Goal: Task Accomplishment & Management: Manage account settings

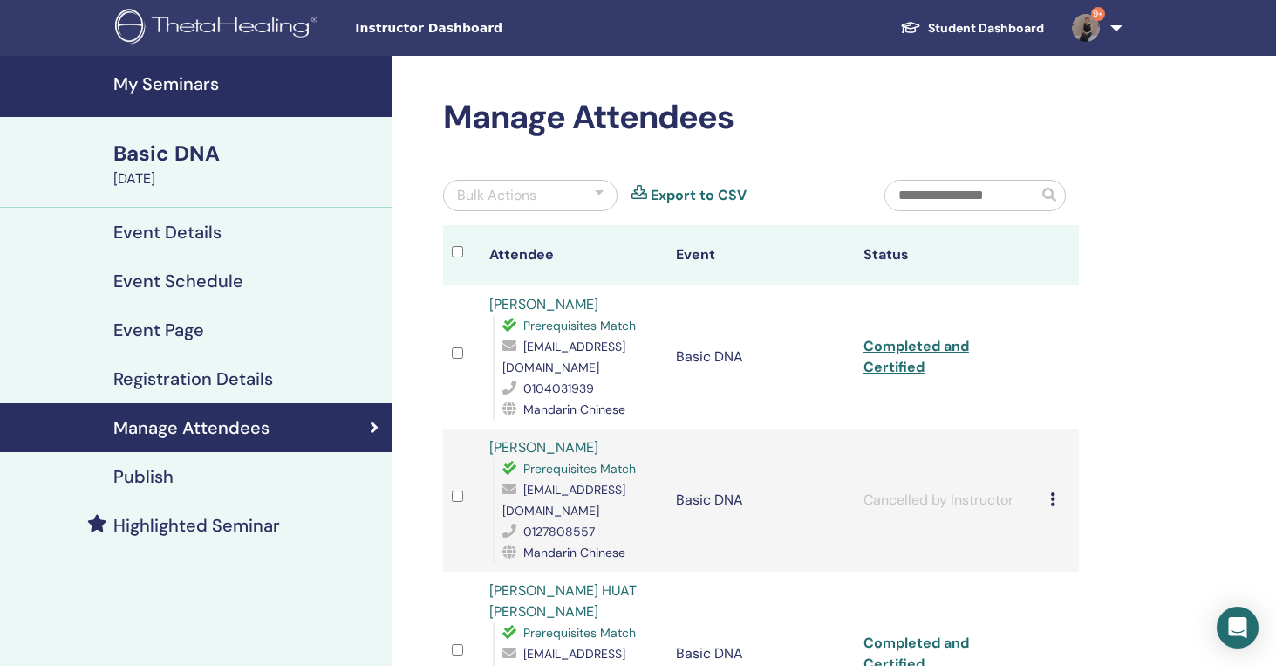
click at [198, 73] on h4 "My Seminars" at bounding box center [247, 83] width 269 height 21
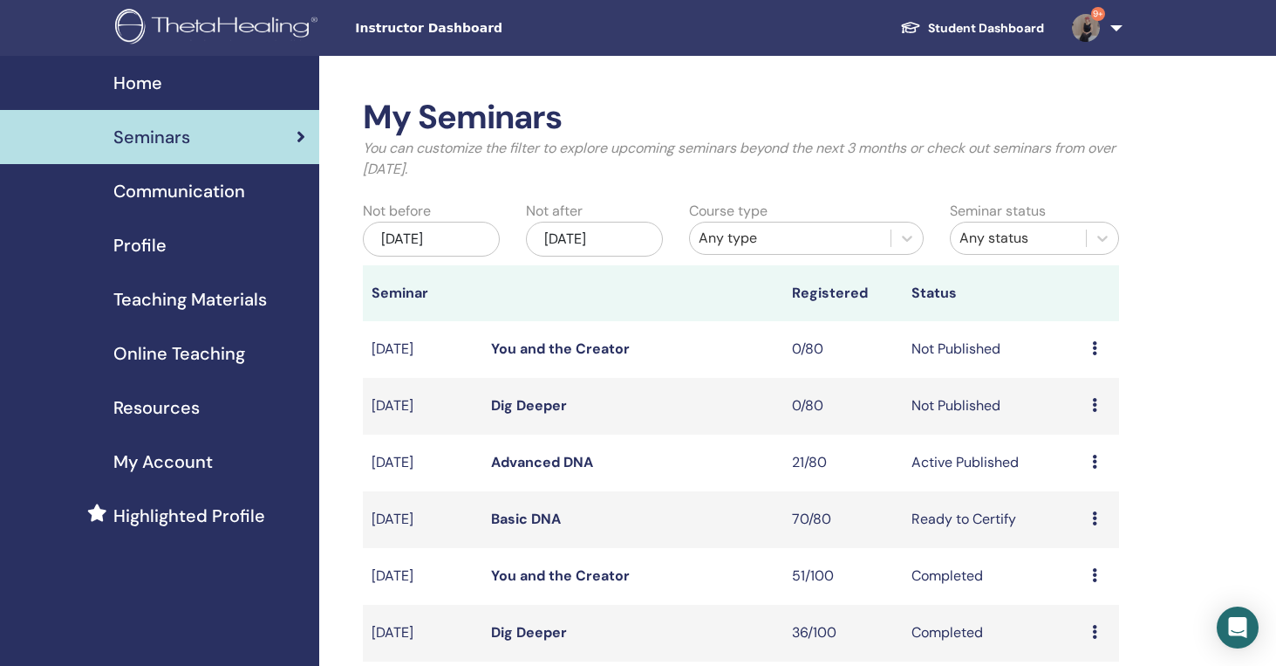
click at [550, 462] on link "Advanced DNA" at bounding box center [542, 462] width 102 height 18
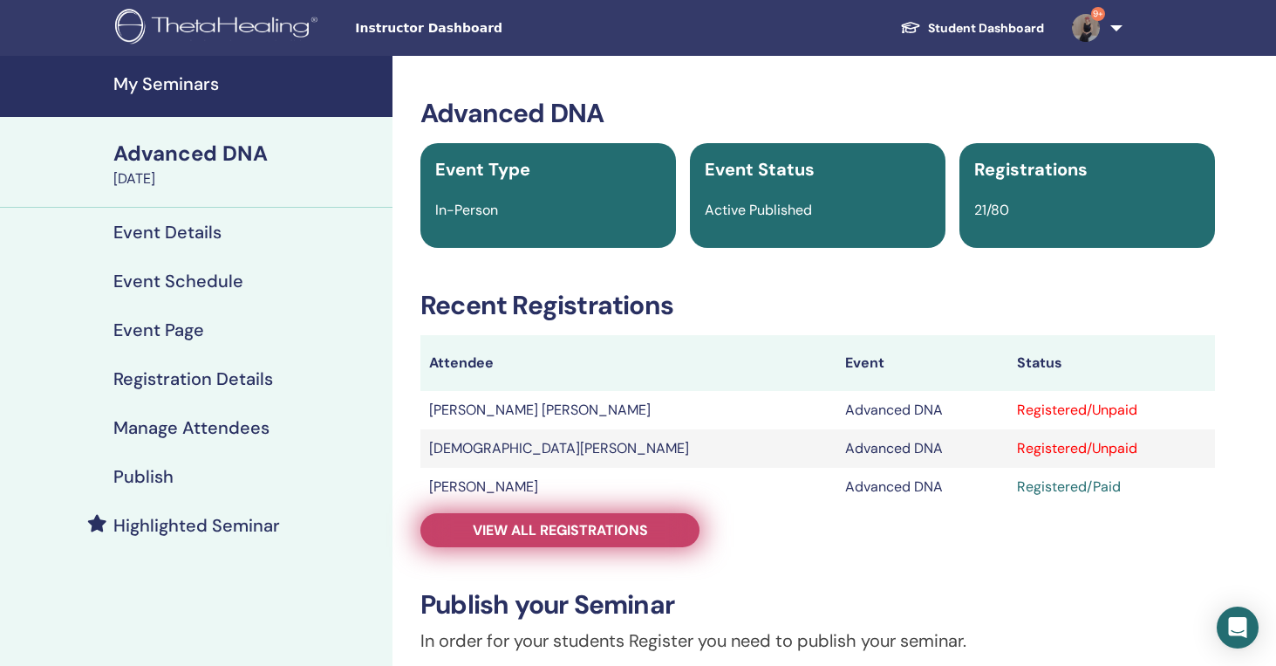
click at [619, 535] on span "View all registrations" at bounding box center [560, 530] width 175 height 18
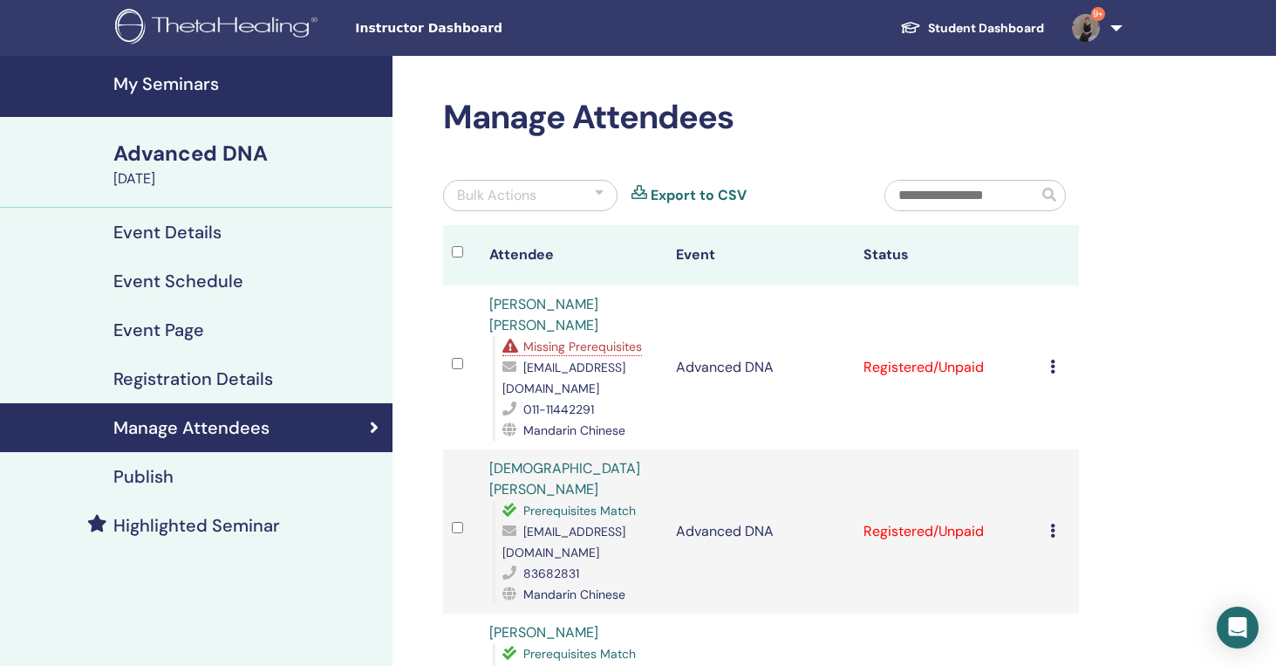
click at [184, 91] on h4 "My Seminars" at bounding box center [247, 83] width 269 height 21
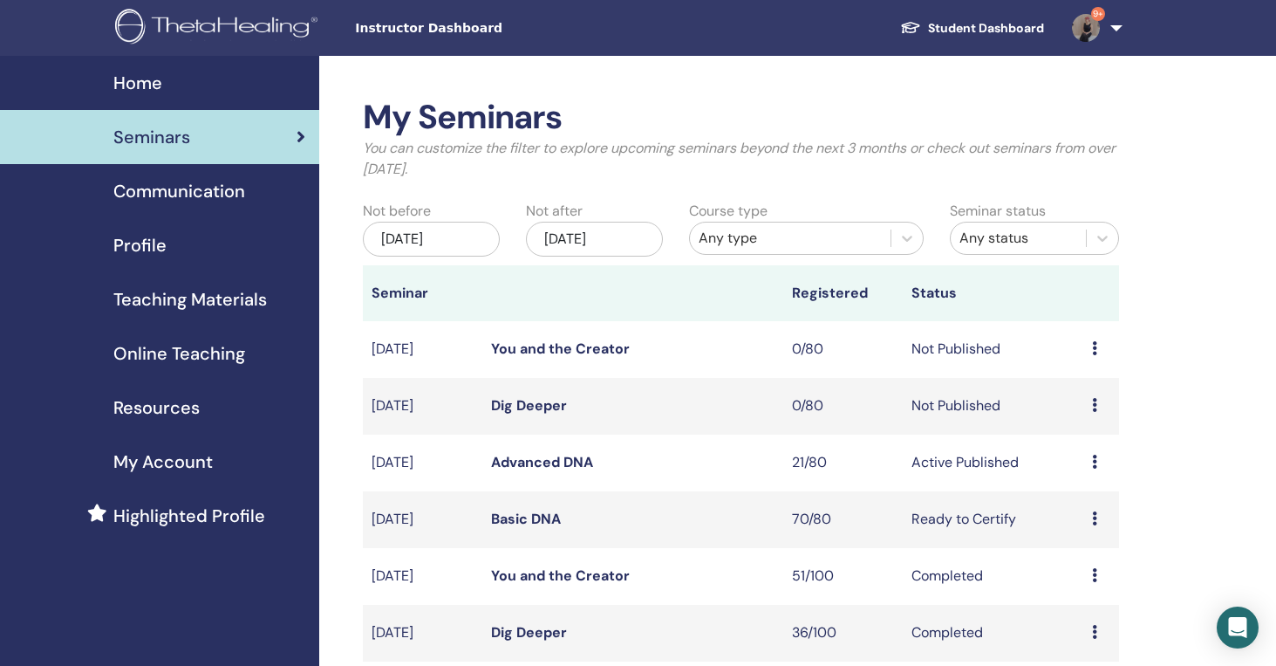
click at [542, 512] on link "Basic DNA" at bounding box center [526, 519] width 70 height 18
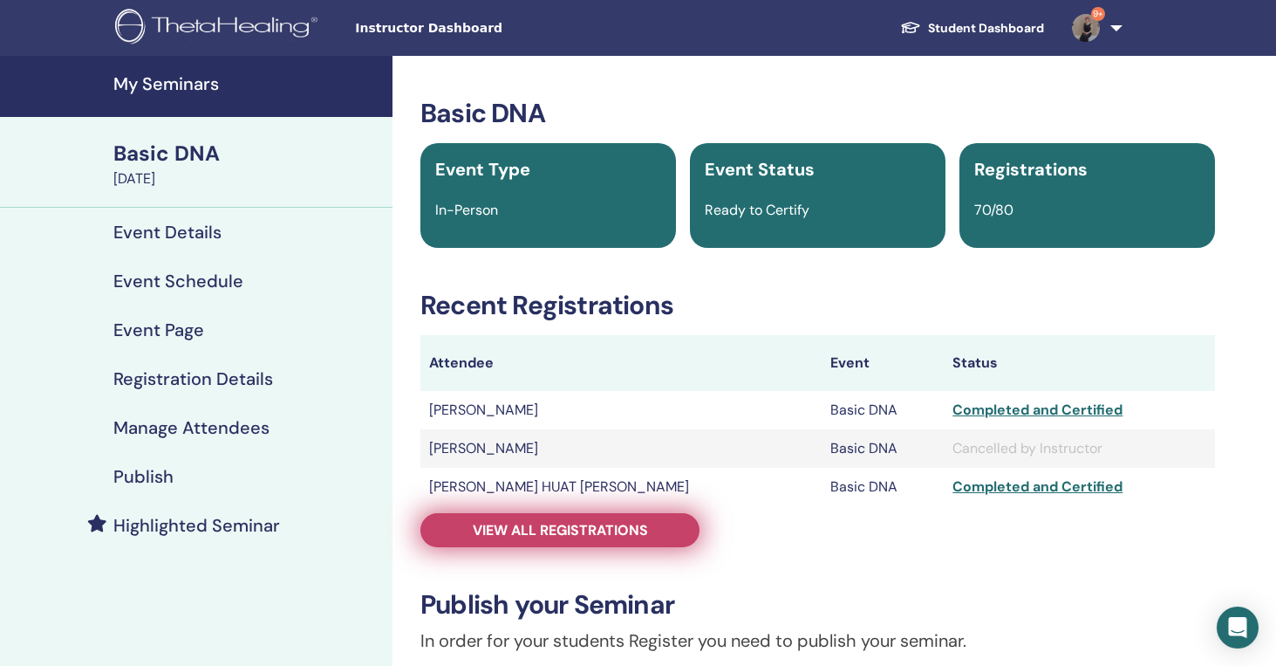
click at [571, 525] on span "View all registrations" at bounding box center [560, 530] width 175 height 18
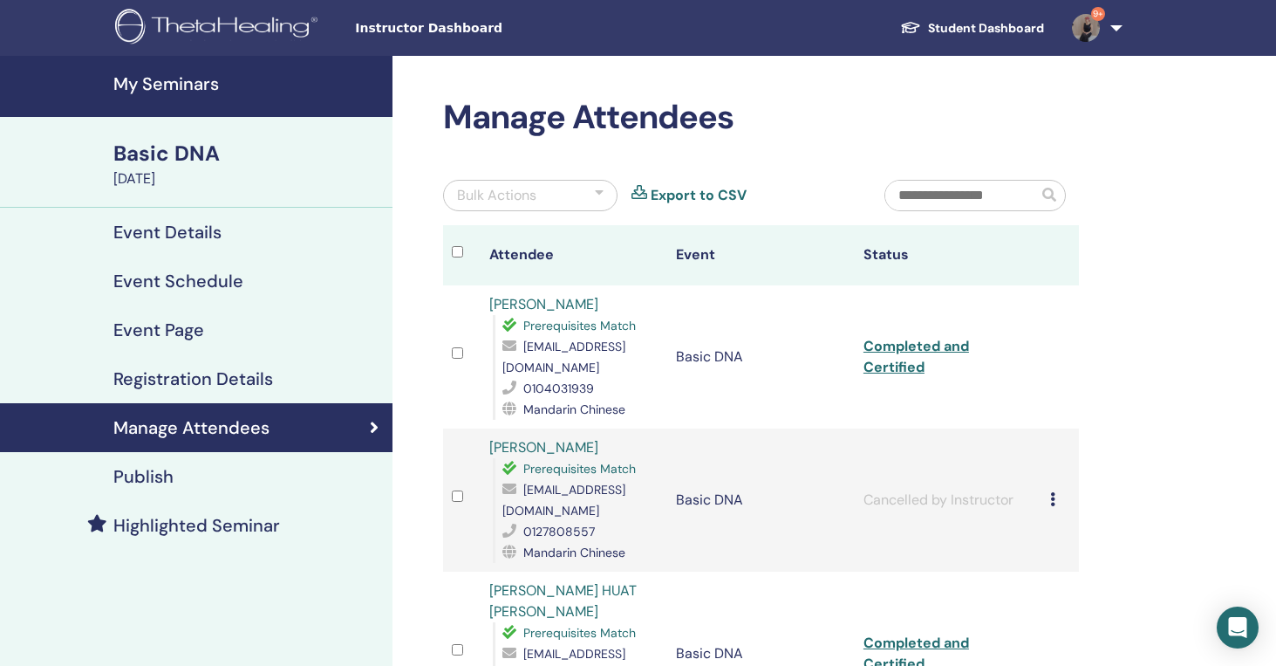
click at [923, 203] on input "text" at bounding box center [962, 196] width 153 height 30
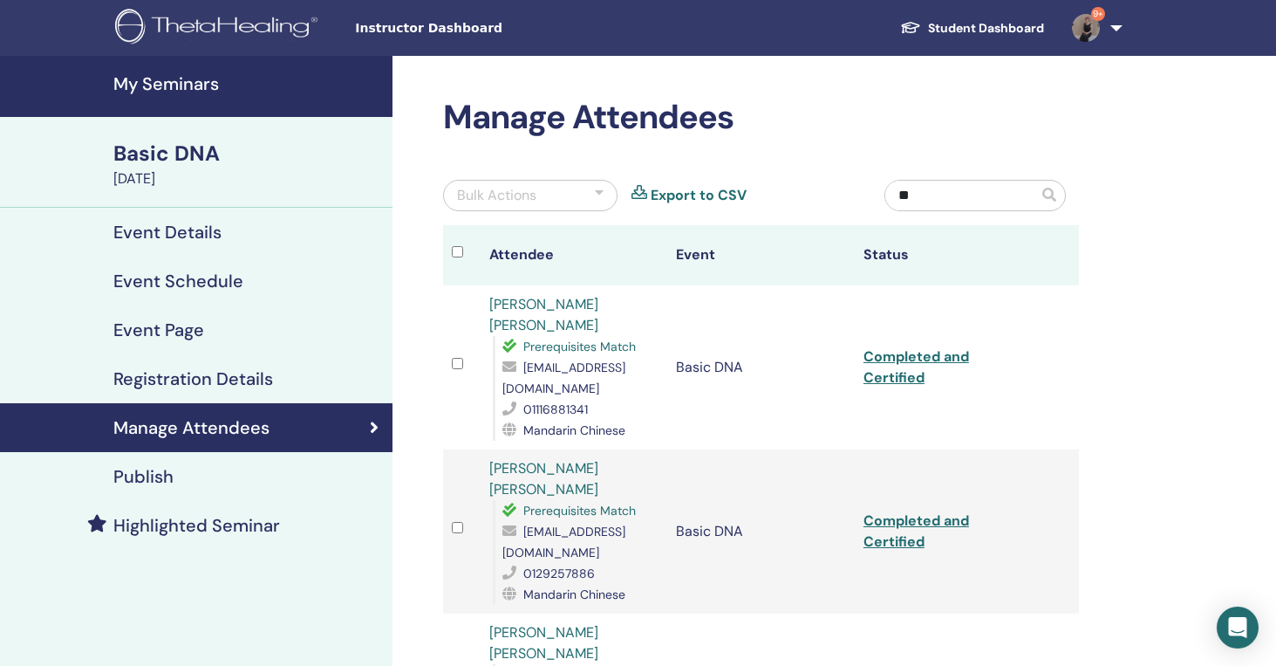
type input "*"
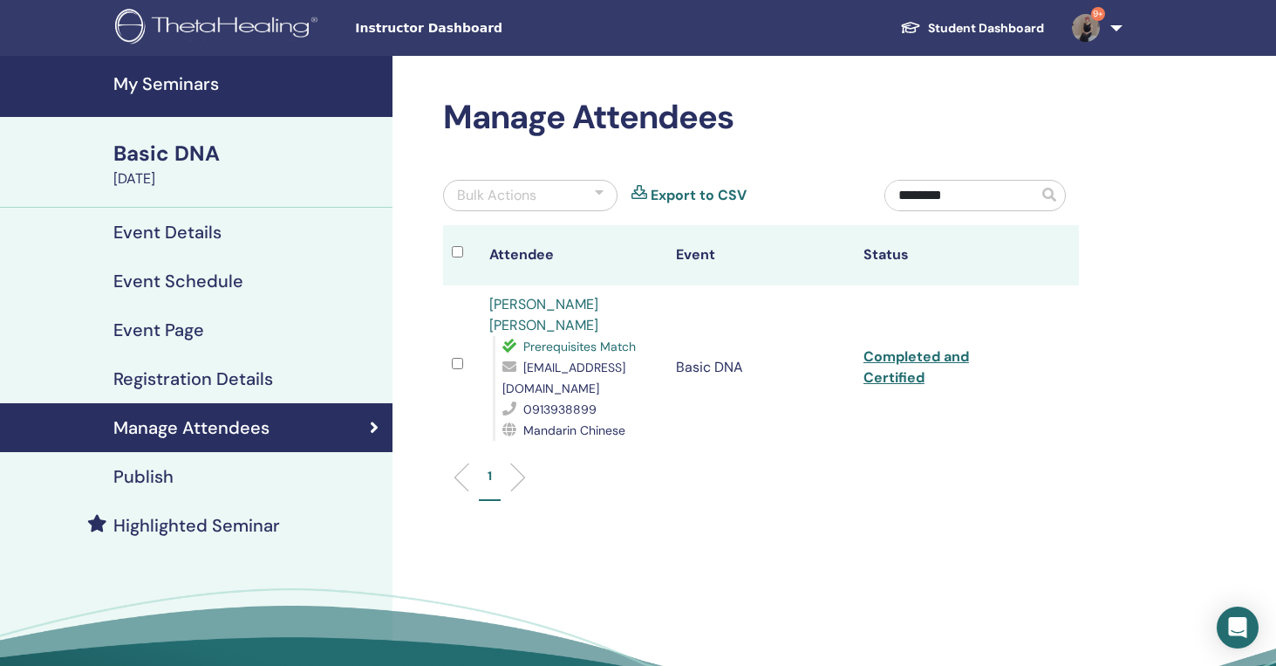
type input "********"
drag, startPoint x: 498, startPoint y: 368, endPoint x: 663, endPoint y: 372, distance: 164.9
click at [663, 372] on td "Cheng Yu Cheng Prerequisites Match poupine333@yahoo.com.tw 0913938899 Mandarin …" at bounding box center [575, 367] width 188 height 164
copy span "poupine333@yahoo.com.tw"
click at [955, 191] on input "********" at bounding box center [962, 196] width 153 height 30
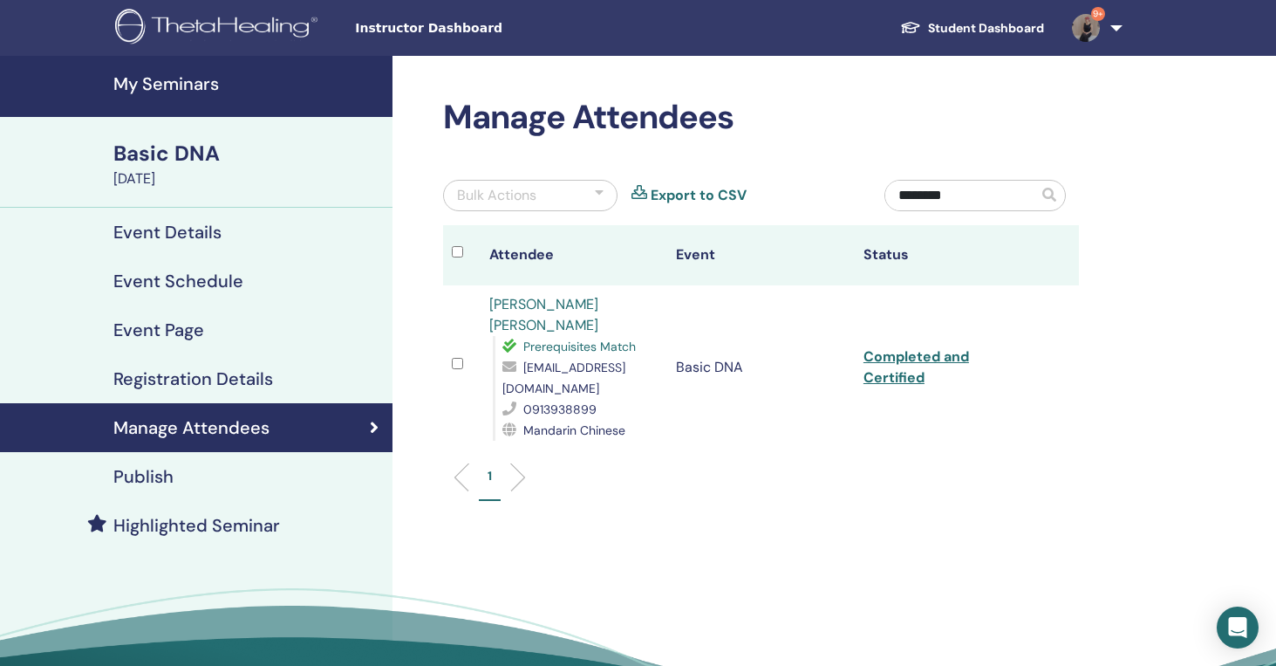
click at [168, 84] on h4 "My Seminars" at bounding box center [247, 83] width 269 height 21
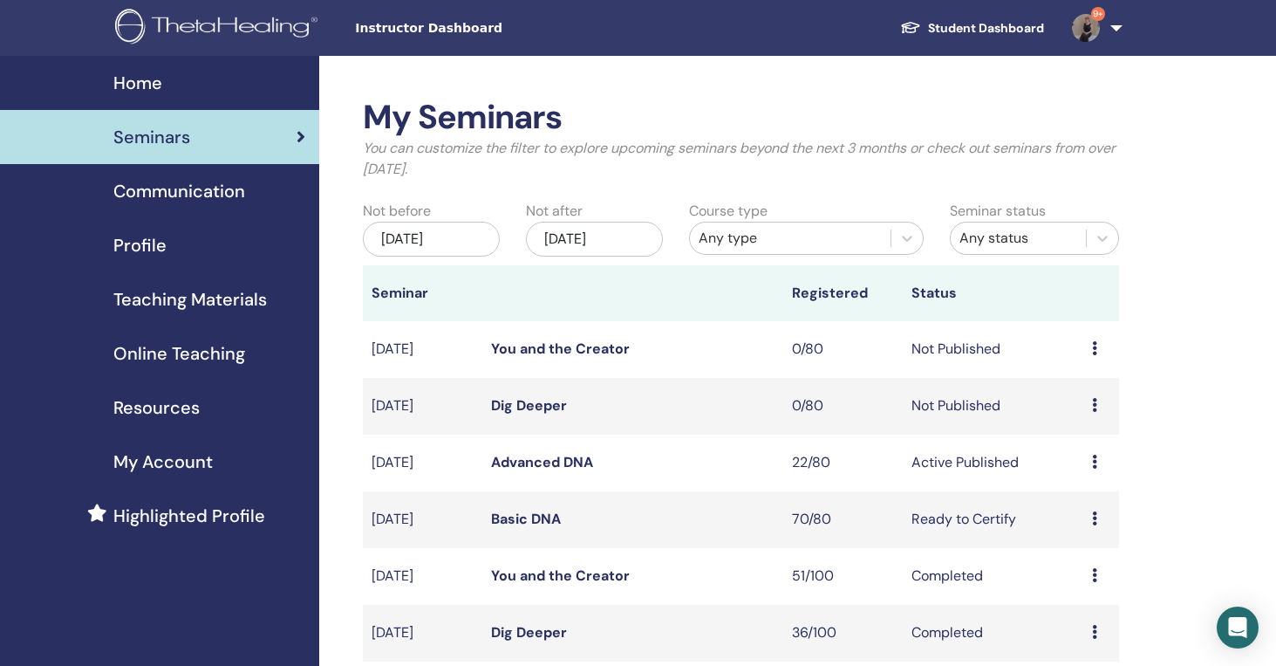
click at [559, 462] on link "Advanced DNA" at bounding box center [542, 462] width 102 height 18
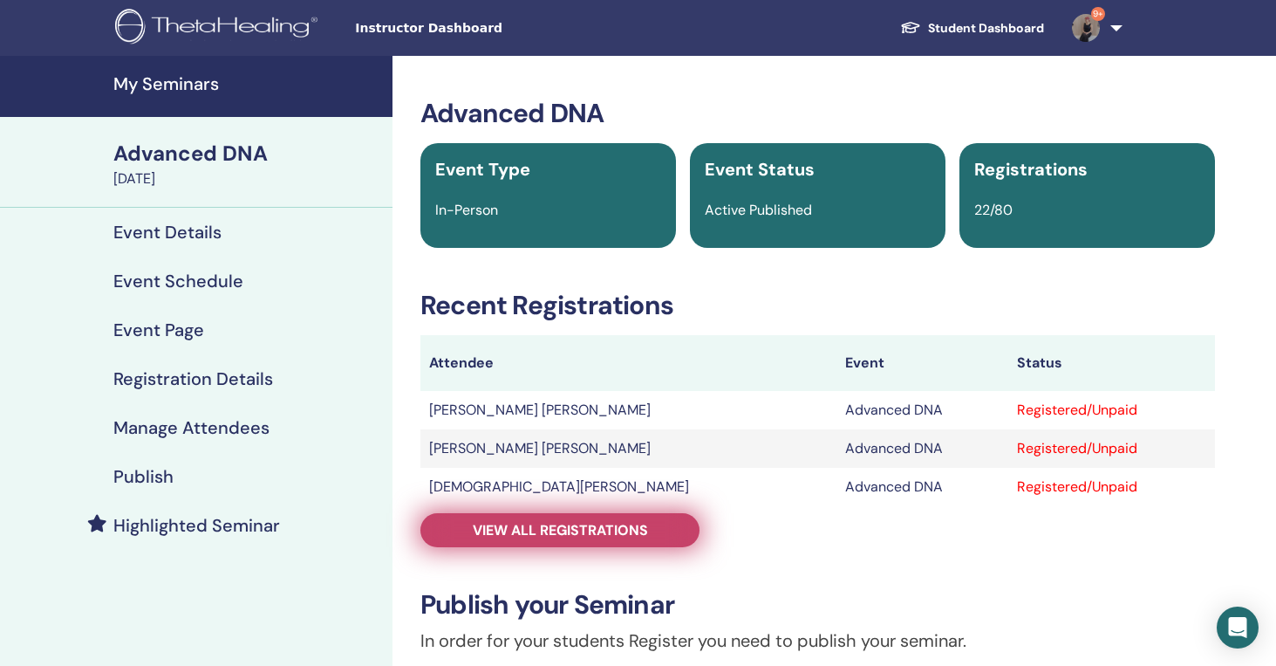
click at [630, 533] on span "View all registrations" at bounding box center [560, 530] width 175 height 18
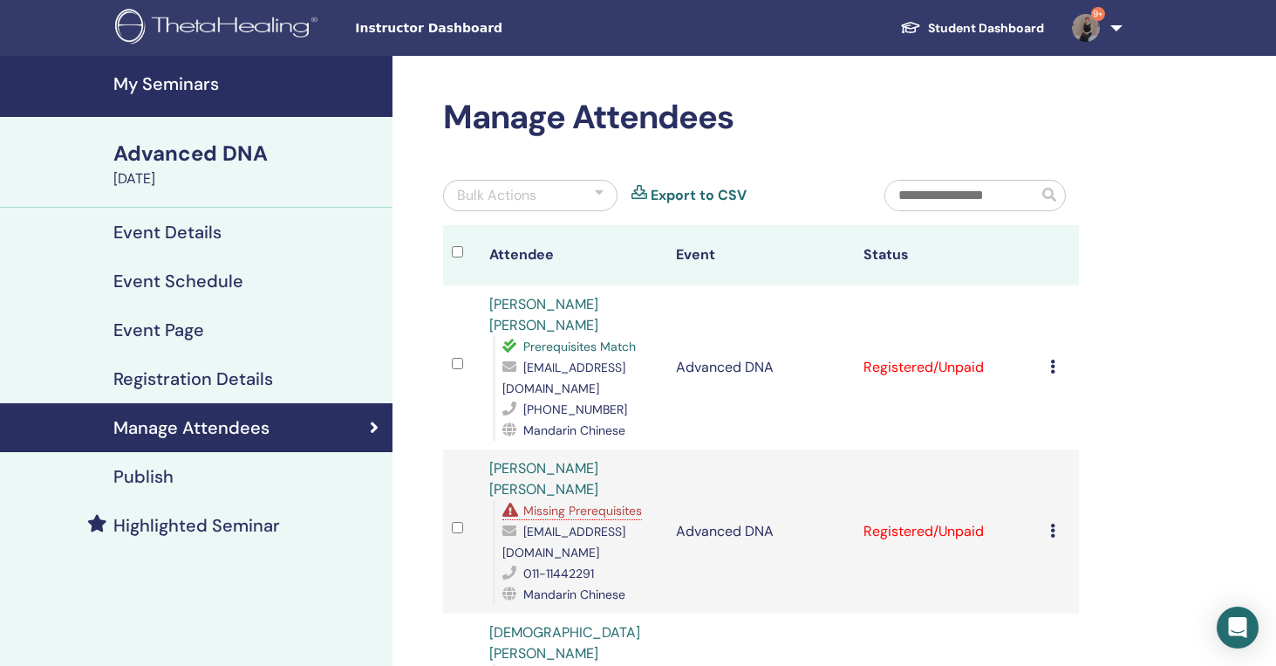
click at [548, 193] on div "Bulk Actions" at bounding box center [530, 195] width 174 height 31
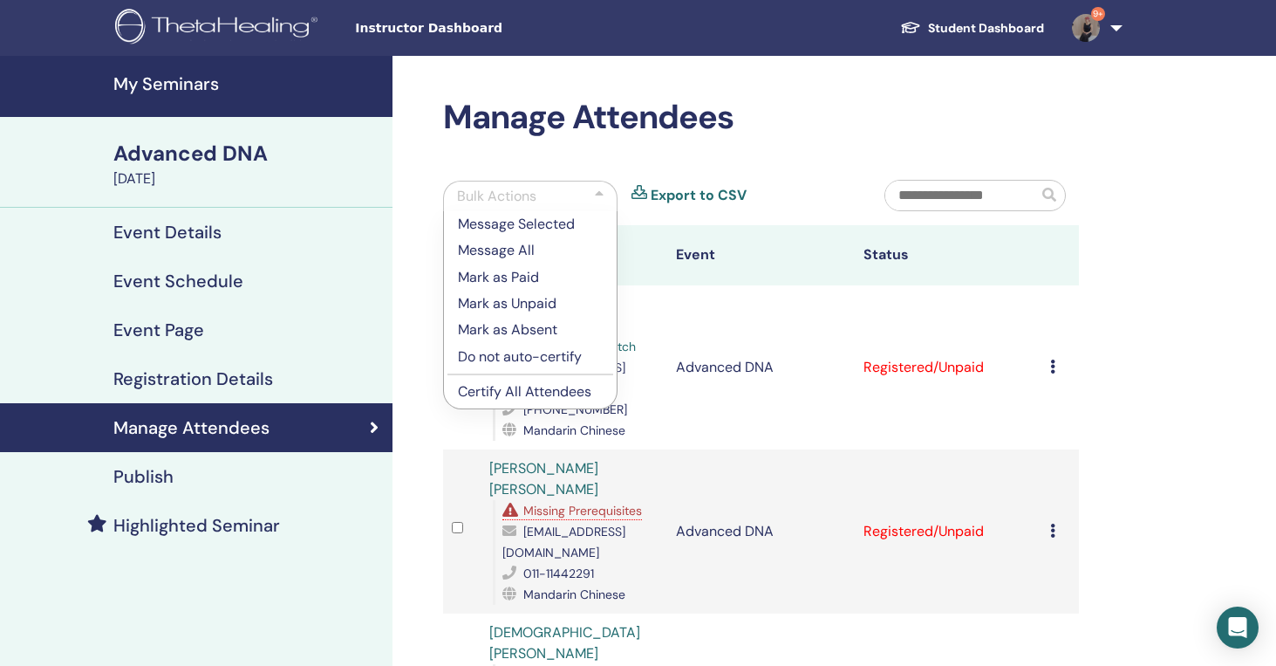
click at [534, 277] on p "Mark as Paid" at bounding box center [530, 277] width 145 height 21
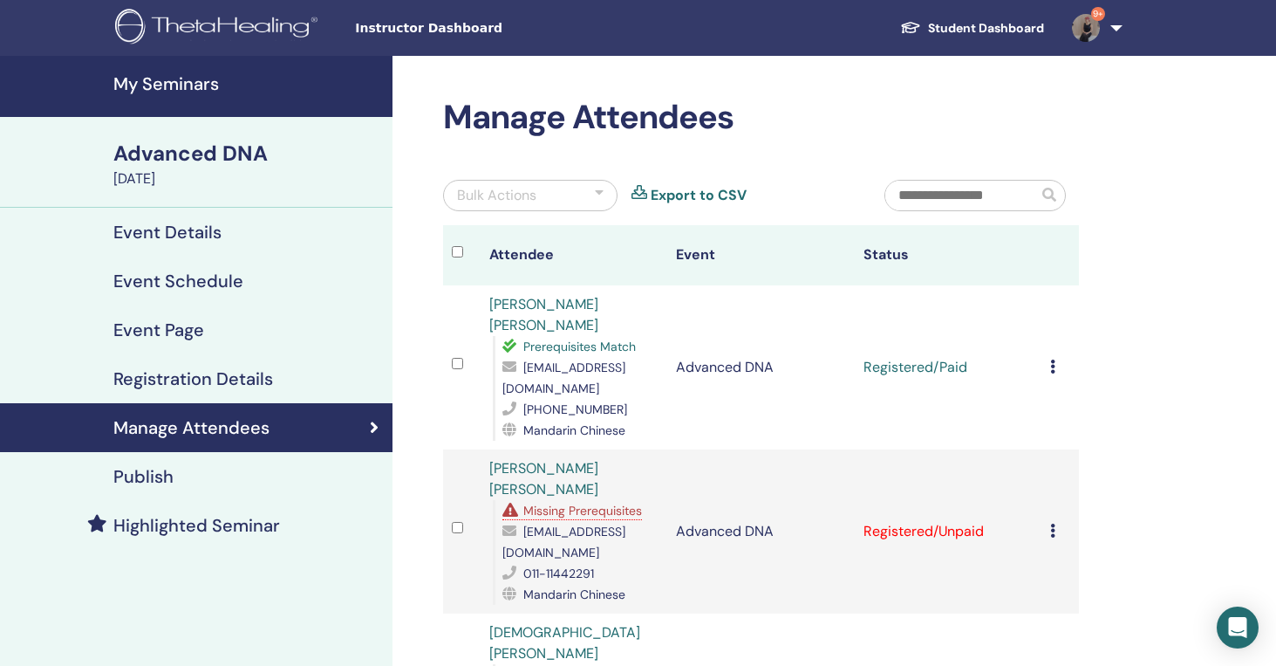
click at [984, 189] on input "text" at bounding box center [962, 196] width 153 height 30
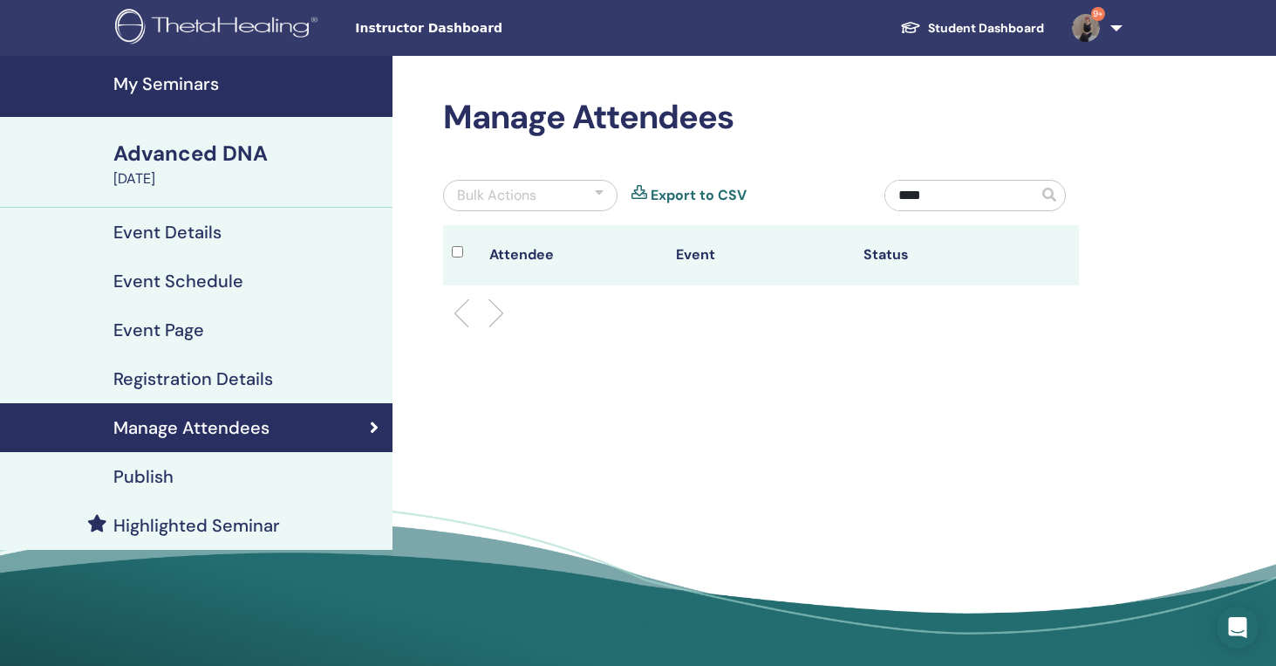
click at [945, 189] on input "****" at bounding box center [962, 196] width 153 height 30
type input "***"
